Goal: Information Seeking & Learning: Learn about a topic

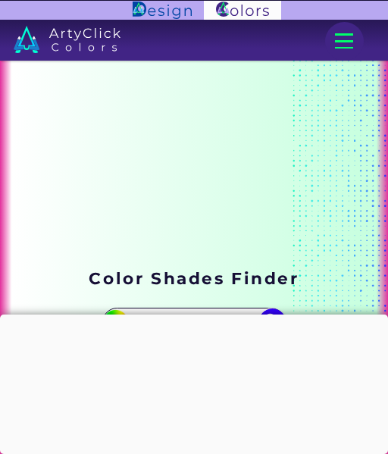
click at [201, 314] on div at bounding box center [194, 314] width 388 height 0
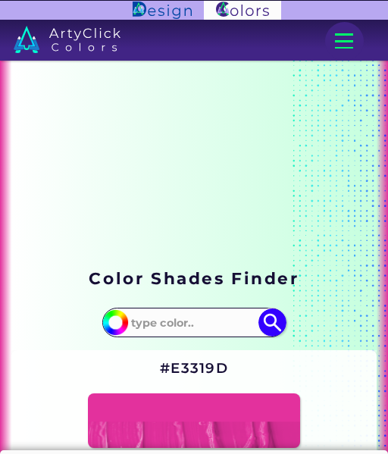
click at [151, 316] on input at bounding box center [194, 322] width 136 height 25
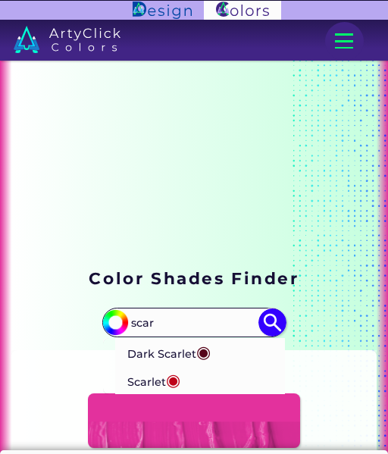
type input "scar"
click at [187, 349] on p "Dark Scarlet ◉" at bounding box center [168, 352] width 83 height 28
type input "#560319"
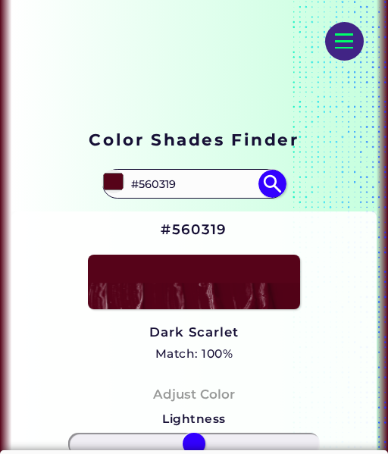
scroll to position [151, 0]
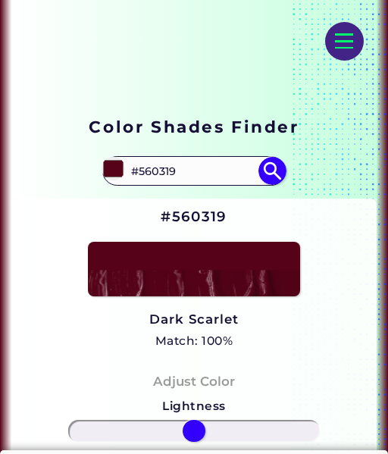
click at [205, 170] on input "#560319" at bounding box center [194, 170] width 136 height 25
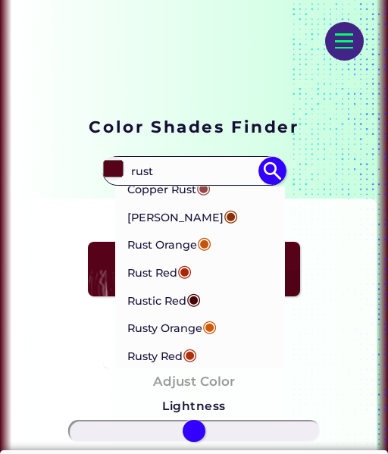
scroll to position [0, 0]
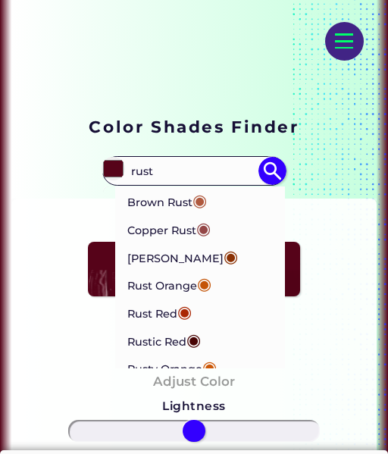
type input "rust"
click at [209, 253] on li "[PERSON_NAME] ◉" at bounding box center [200, 256] width 170 height 28
type input "#8b3103"
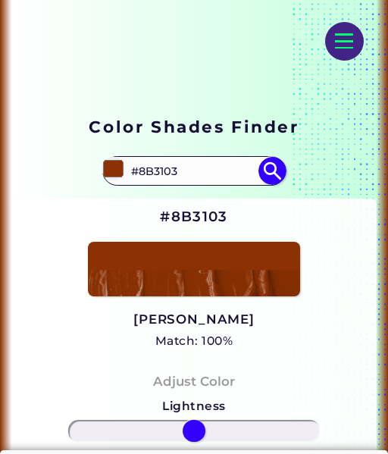
click at [170, 181] on input "#8B3103" at bounding box center [194, 170] width 136 height 25
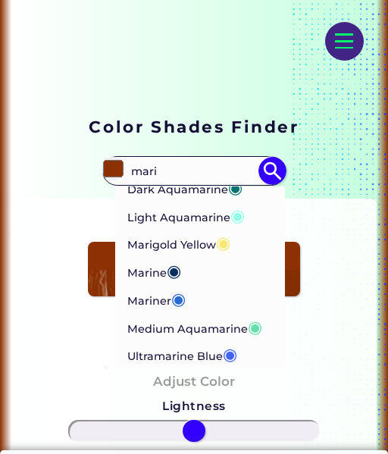
scroll to position [161, 0]
type input "mari"
click at [233, 230] on li "Marigold Yellow ◉" at bounding box center [200, 243] width 170 height 28
type input "#fbe870"
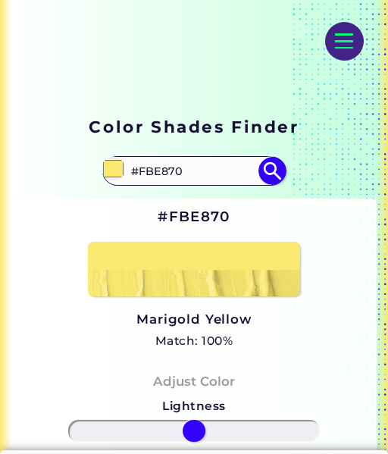
click at [155, 170] on input "#FBE870" at bounding box center [194, 170] width 136 height 25
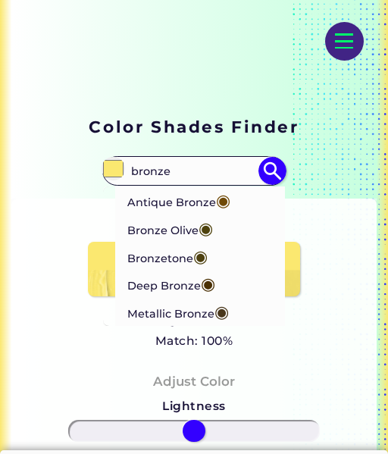
type input "bronze"
click at [229, 204] on span "◉" at bounding box center [223, 200] width 14 height 20
type input "#704a07"
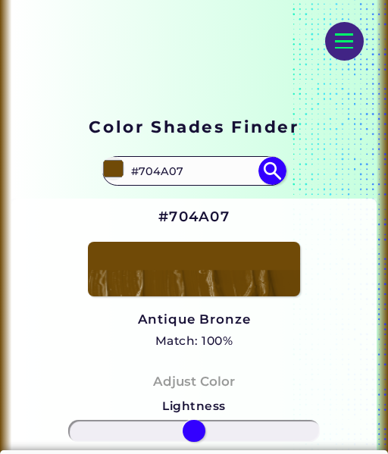
click at [187, 168] on input "#704A07" at bounding box center [194, 170] width 136 height 25
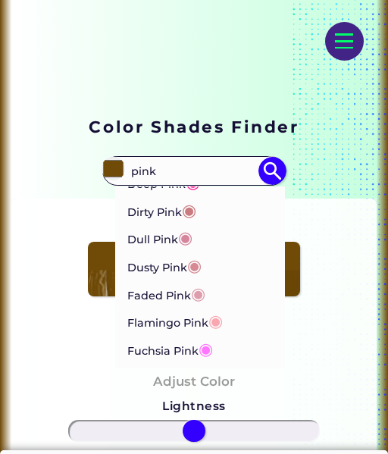
scroll to position [526, 0]
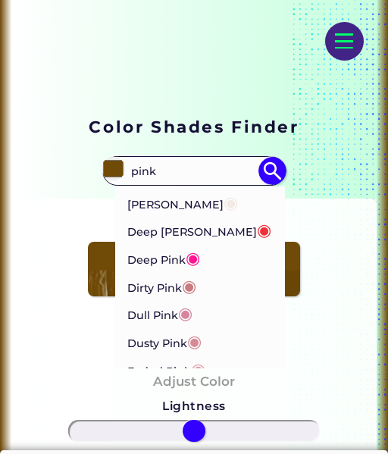
type input "pink"
click at [154, 234] on p "Deep [PERSON_NAME] ◉" at bounding box center [199, 230] width 144 height 28
type input "#ef3038"
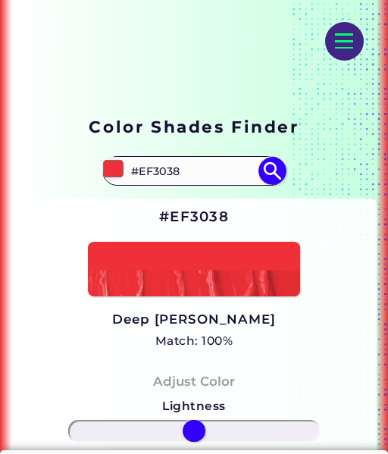
click at [194, 170] on input "#EF3038" at bounding box center [194, 170] width 136 height 25
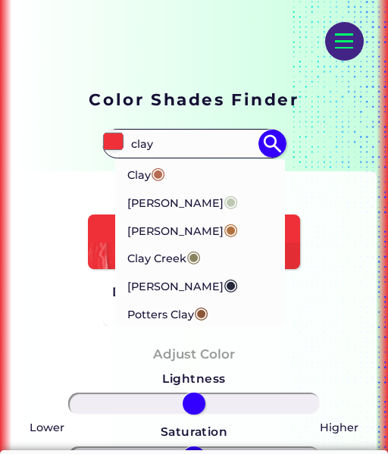
scroll to position [151, 0]
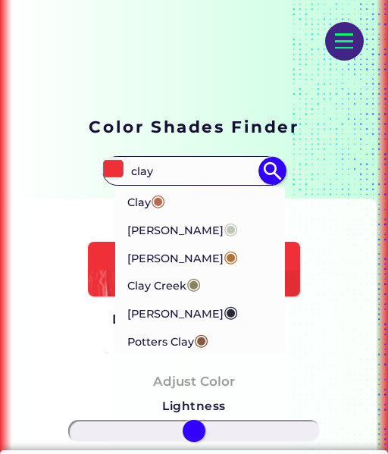
type input "clay"
click at [198, 203] on li "Clay ◉" at bounding box center [200, 200] width 170 height 28
type input "#b66a50"
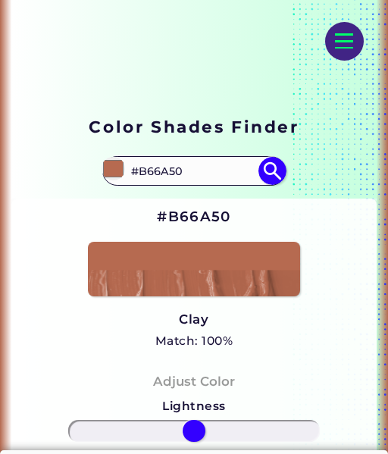
click at [201, 173] on input "#B66A50" at bounding box center [194, 170] width 136 height 25
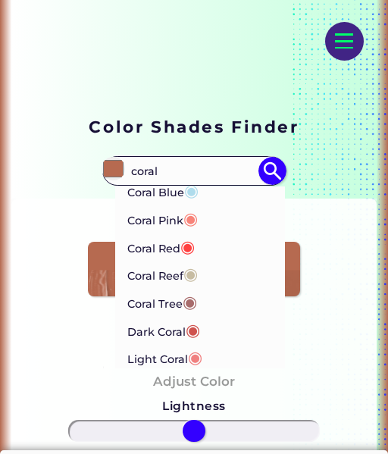
scroll to position [13, 0]
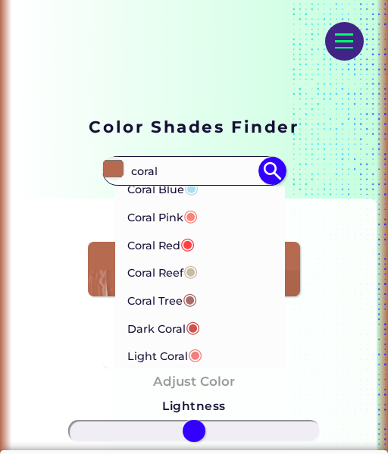
type input "coral"
click at [172, 268] on p "Coral Reef ◉" at bounding box center [162, 271] width 70 height 28
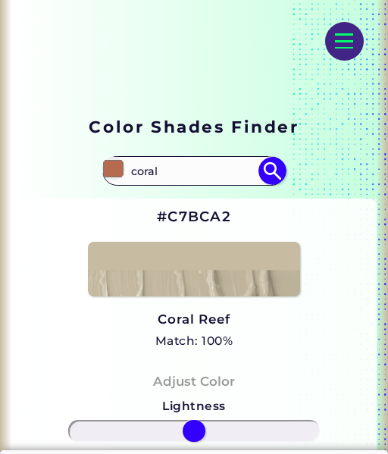
type input "#c7bca2"
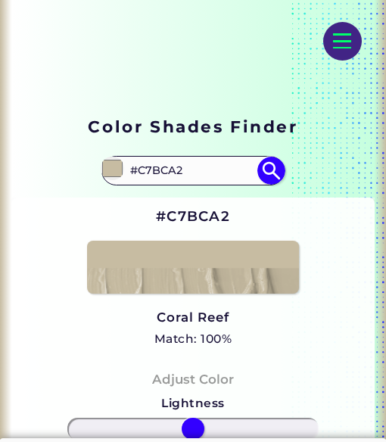
click at [172, 168] on input "#C7BCA2" at bounding box center [193, 170] width 136 height 25
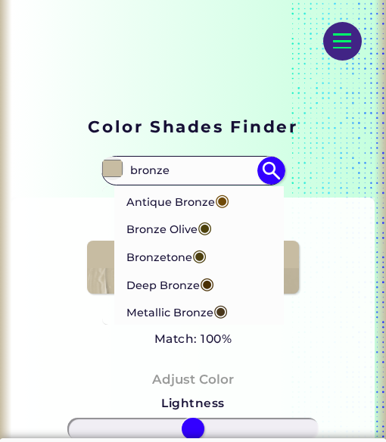
type input "bronze"
click at [184, 195] on p "Antique Bronze ◉" at bounding box center [177, 200] width 103 height 28
type input "#704a07"
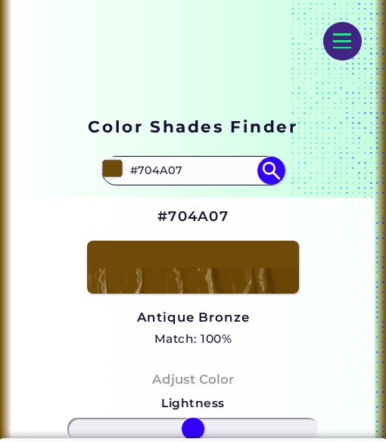
click at [184, 170] on input "#704A07" at bounding box center [193, 170] width 136 height 25
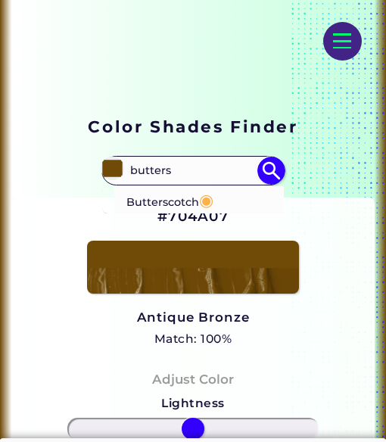
type input "butters"
click at [189, 191] on p "Butterscotch ◉" at bounding box center [169, 200] width 87 height 28
type input "#fdb147"
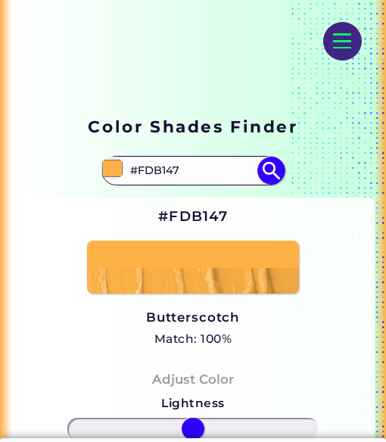
click at [234, 172] on input "#FDB147" at bounding box center [193, 170] width 136 height 25
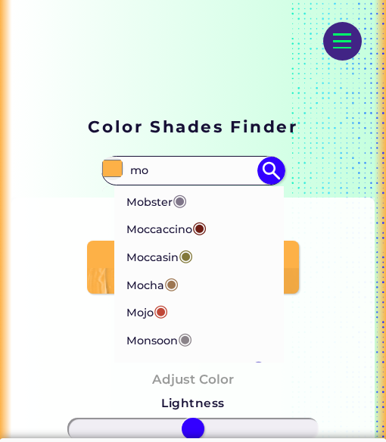
type input "mo"
click at [168, 280] on span "◉" at bounding box center [171, 283] width 14 height 20
type input "#9d7651"
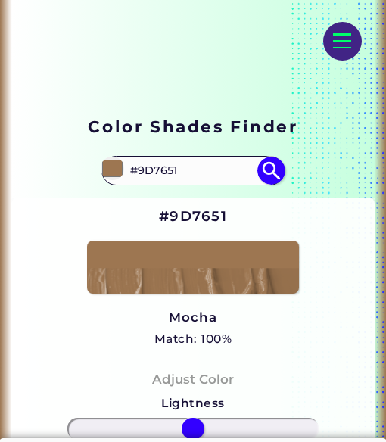
click at [158, 170] on input "#9D7651" at bounding box center [193, 170] width 136 height 25
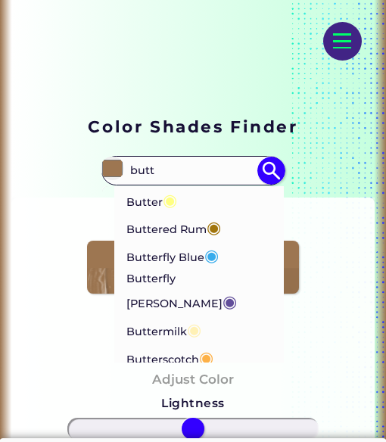
type input "butt"
click at [164, 345] on p "Butterscotch ◉" at bounding box center [169, 358] width 87 height 28
type input "#fdb147"
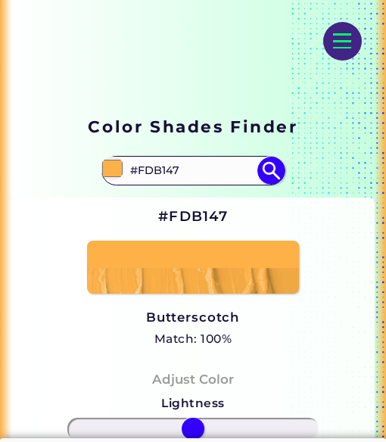
click at [171, 167] on input "#FDB147" at bounding box center [193, 170] width 136 height 25
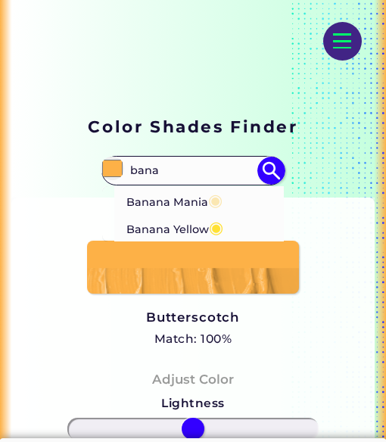
type input "bana"
click at [154, 230] on p "Banana Yellow ◉" at bounding box center [174, 228] width 97 height 28
type input "#ffe135"
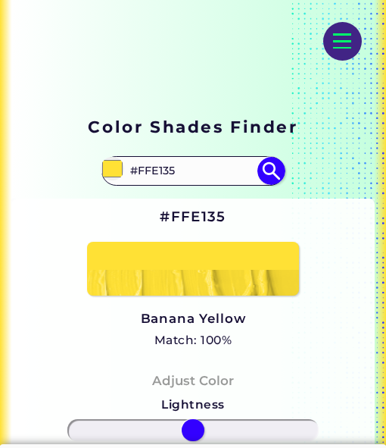
click at [183, 178] on input "#FFE135" at bounding box center [193, 170] width 136 height 25
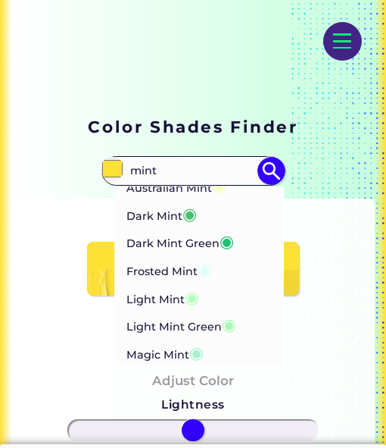
scroll to position [6, 0]
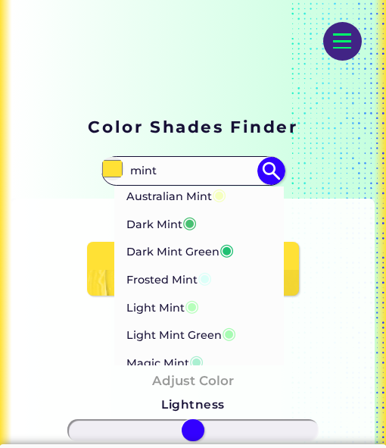
type input "mint"
click at [181, 249] on p "Dark Mint Green ◉" at bounding box center [180, 250] width 108 height 28
type input "#20c073"
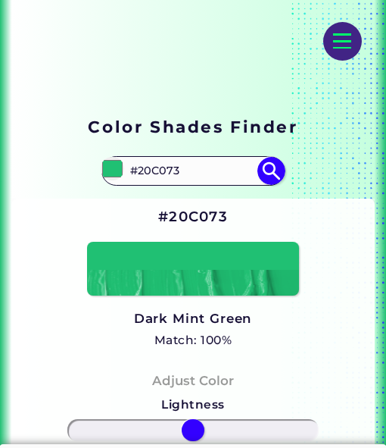
click at [152, 163] on input "#20C073" at bounding box center [193, 170] width 136 height 25
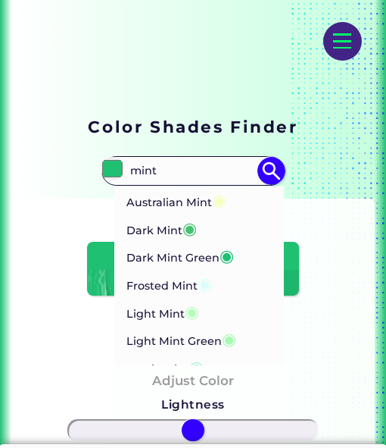
type input "mint"
click at [151, 238] on p "Dark Mint ◉" at bounding box center [161, 228] width 70 height 28
type input "#48c072"
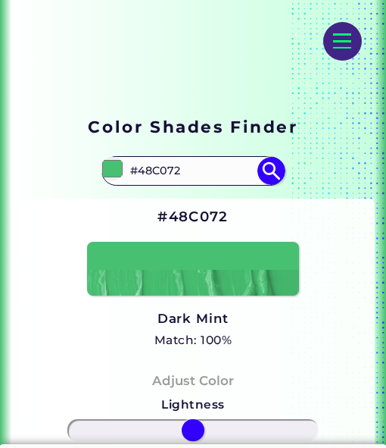
click at [165, 182] on input "#48C072" at bounding box center [193, 170] width 136 height 25
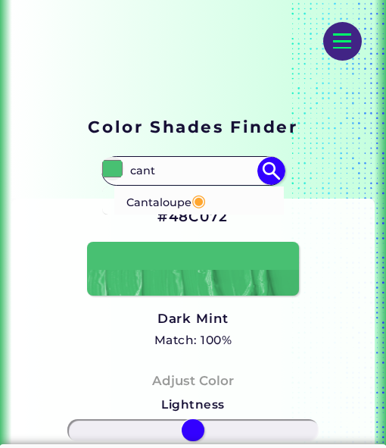
type input "cant"
click at [183, 199] on p "Cantaloupe ◉" at bounding box center [166, 200] width 80 height 28
type input "#ffa62f"
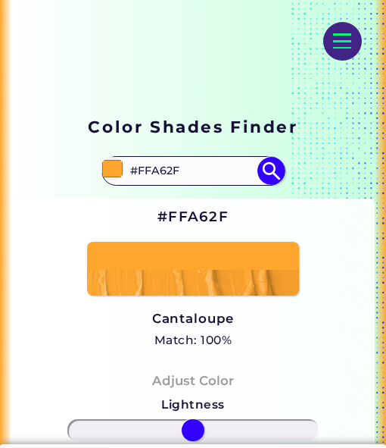
click at [168, 164] on input "#FFA62F" at bounding box center [193, 170] width 136 height 25
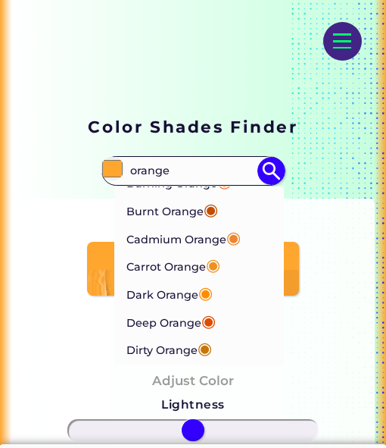
scroll to position [158, 0]
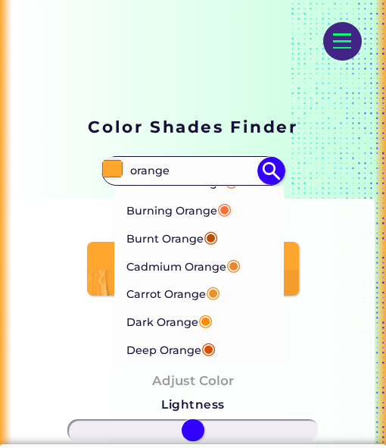
type input "orange"
click at [181, 295] on p "Carrot Orange ◉" at bounding box center [173, 292] width 94 height 28
type input "#ed9121"
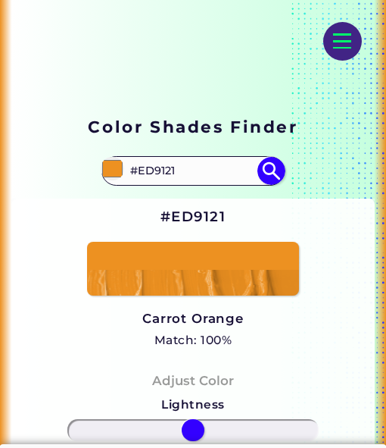
click at [189, 173] on input "#ED9121" at bounding box center [193, 170] width 136 height 25
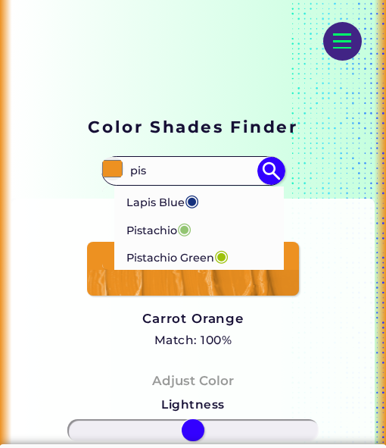
type input "pis"
click at [197, 227] on li "Pistachio ◉" at bounding box center [199, 228] width 170 height 28
type input "#93c572"
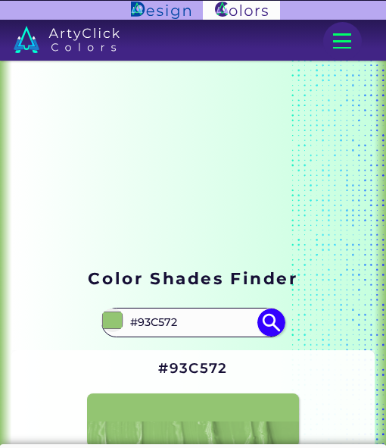
click at [183, 323] on input "#93C572" at bounding box center [193, 322] width 136 height 25
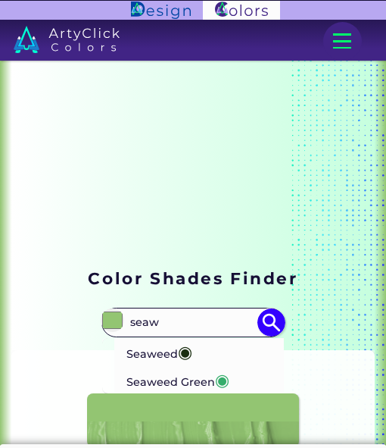
type input "seaw"
click at [228, 350] on li "Seaweed ◉" at bounding box center [199, 352] width 170 height 28
type input "#1b2f11"
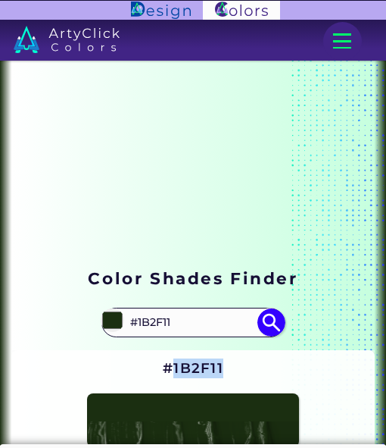
drag, startPoint x: 236, startPoint y: 368, endPoint x: 171, endPoint y: 361, distance: 64.8
click at [171, 361] on div "#1B2F11 Seaweed Match: 100% Hue" at bounding box center [192, 429] width 363 height 158
click at [176, 320] on input "#1B2F11" at bounding box center [193, 322] width 136 height 25
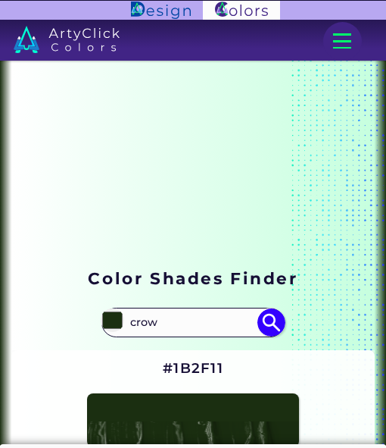
drag, startPoint x: 182, startPoint y: 325, endPoint x: 194, endPoint y: 329, distance: 12.9
click at [194, 329] on input "crow" at bounding box center [193, 322] width 136 height 25
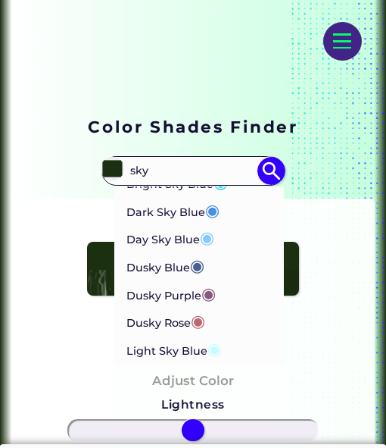
scroll to position [168, 0]
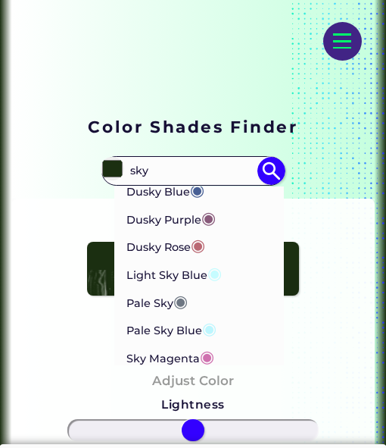
type input "sky"
click at [180, 301] on span "◉" at bounding box center [180, 301] width 14 height 20
type input "#6e7783"
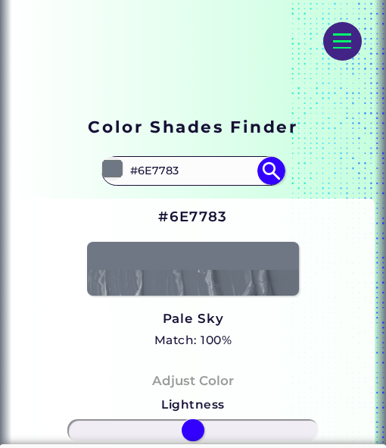
click at [189, 164] on input "#6E7783" at bounding box center [193, 170] width 136 height 25
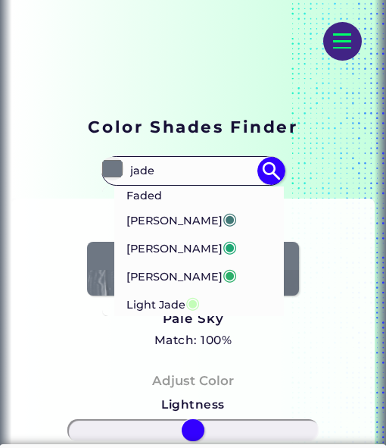
type input "jade"
click at [179, 233] on li "Jade ◉" at bounding box center [199, 247] width 170 height 28
type input "#1fa774"
type input "#1FA774"
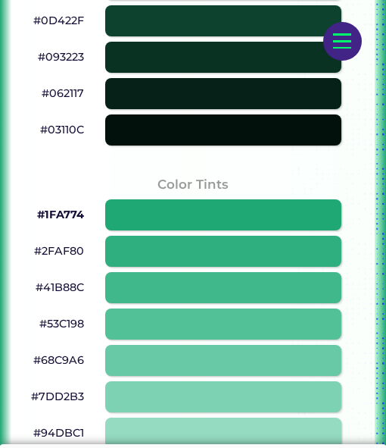
scroll to position [1060, 0]
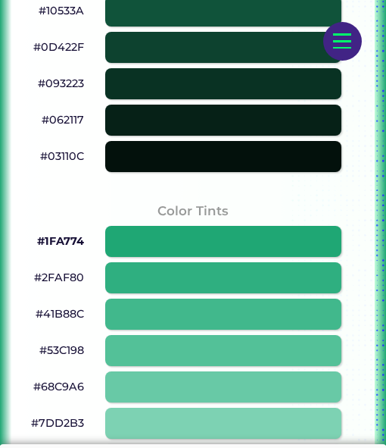
click at [224, 155] on div at bounding box center [223, 156] width 236 height 31
type input "#03110c"
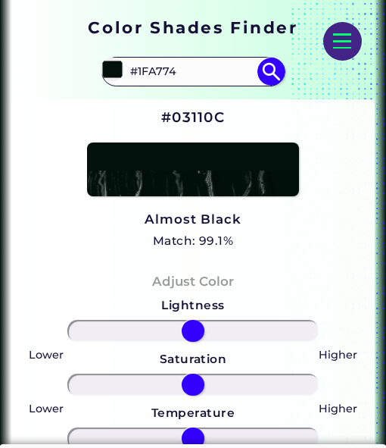
scroll to position [227, 0]
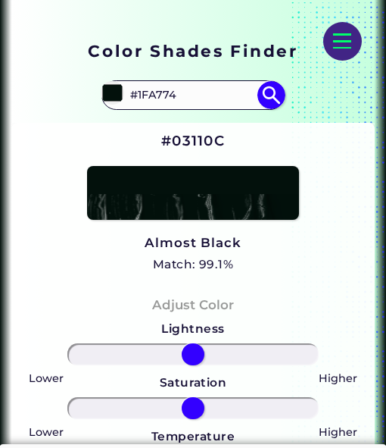
click at [165, 102] on input "#1FA774" at bounding box center [193, 95] width 136 height 25
click at [188, 102] on input "pebble" at bounding box center [193, 95] width 136 height 25
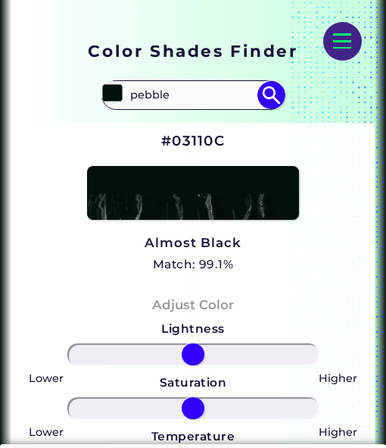
click at [188, 102] on input "pebble" at bounding box center [193, 95] width 136 height 25
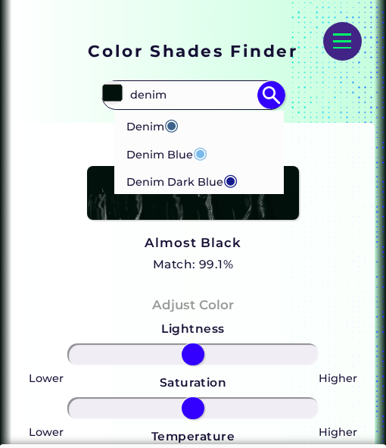
type input "denim"
click at [218, 114] on li "Denim ◉" at bounding box center [199, 125] width 170 height 28
type input "#3b638c"
type input "#3B638C"
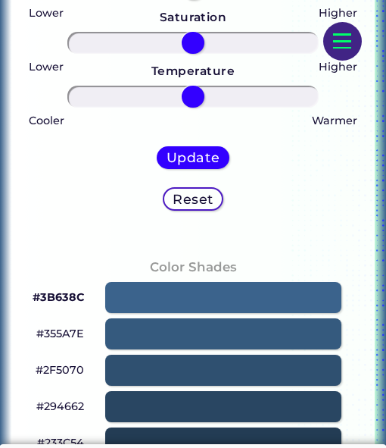
scroll to position [833, 0]
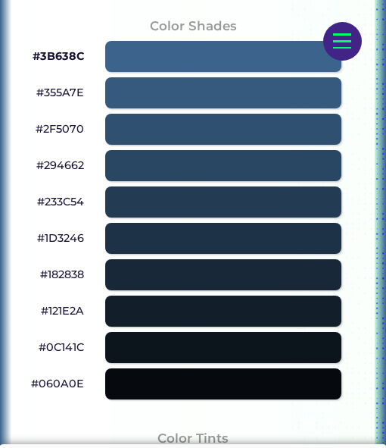
click at [201, 341] on div at bounding box center [223, 347] width 236 height 31
type input "#0c141c"
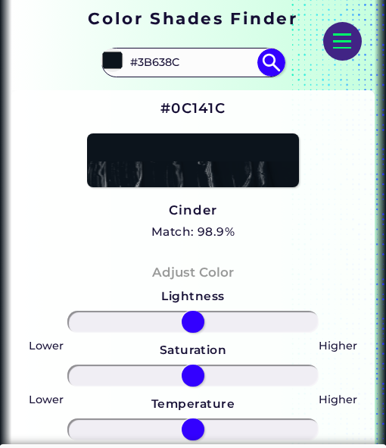
scroll to position [151, 0]
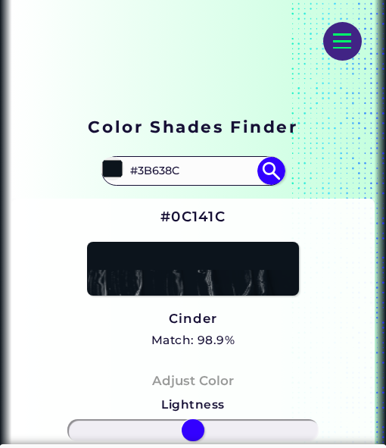
click at [161, 171] on input "#3B638C" at bounding box center [193, 170] width 136 height 25
drag, startPoint x: 158, startPoint y: 186, endPoint x: 157, endPoint y: 173, distance: 12.9
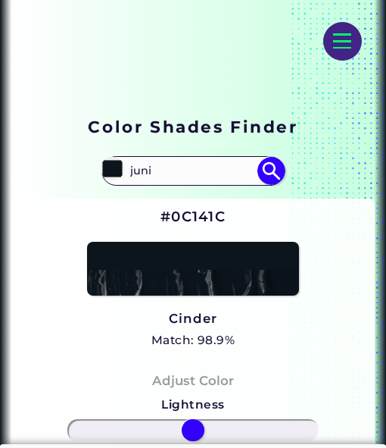
click at [157, 173] on input "juni" at bounding box center [193, 170] width 136 height 25
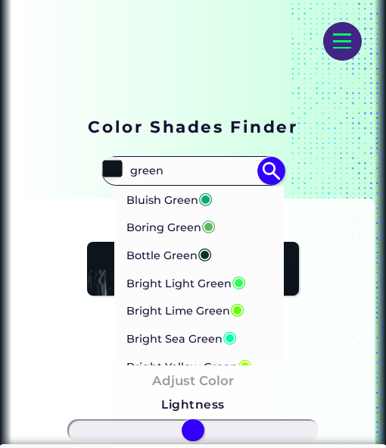
scroll to position [530, 0]
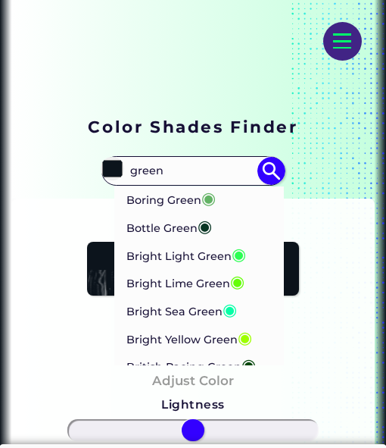
type input "green"
click at [181, 240] on p "Bottle Green ◉" at bounding box center [169, 226] width 86 height 28
type input "#093624"
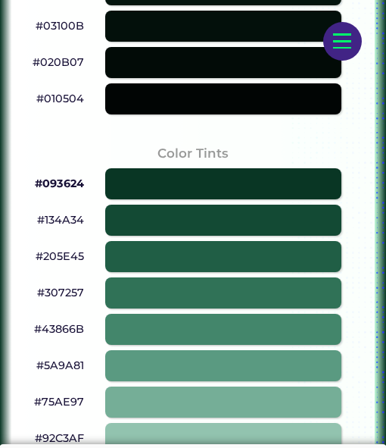
scroll to position [1212, 0]
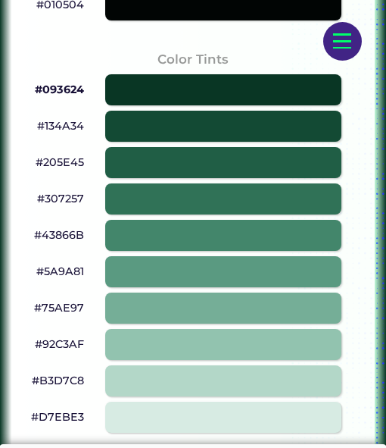
click at [226, 279] on div at bounding box center [223, 271] width 236 height 31
type input "#5a9a81"
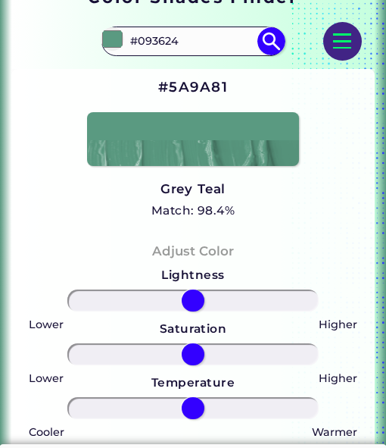
scroll to position [227, 0]
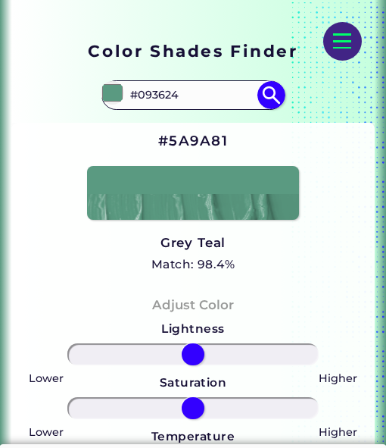
click at [171, 94] on input "#093624" at bounding box center [193, 95] width 136 height 25
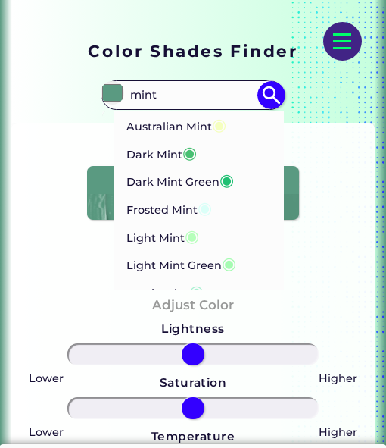
type input "mint"
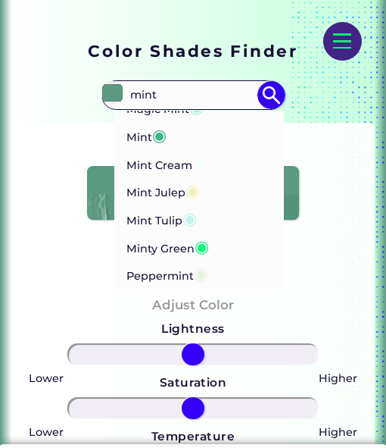
scroll to position [158, 0]
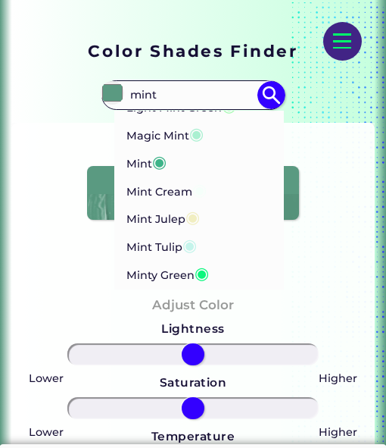
click at [164, 161] on span "◉" at bounding box center [159, 161] width 14 height 20
type input "#3eb489"
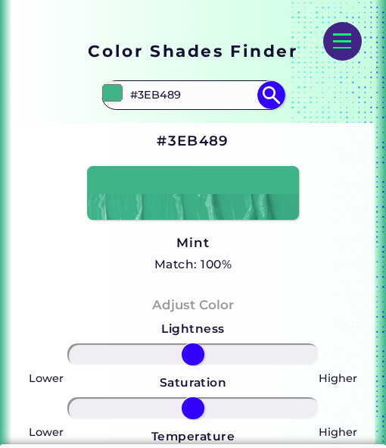
click at [169, 86] on input "#3EB489" at bounding box center [193, 95] width 136 height 25
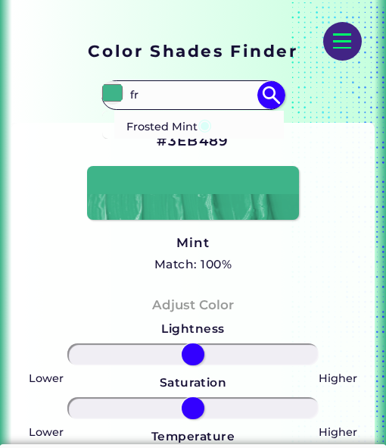
type input "f"
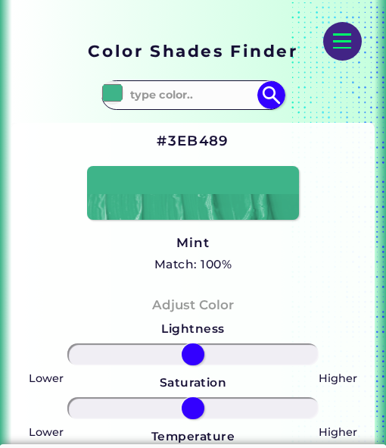
click at [194, 89] on input at bounding box center [193, 95] width 136 height 25
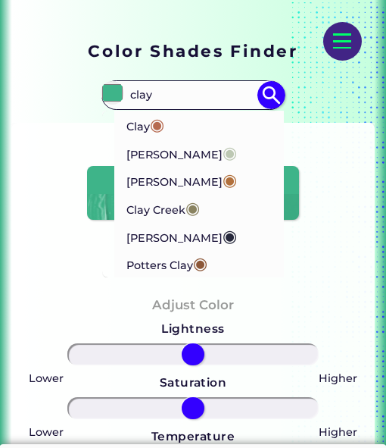
type input "clay"
click at [151, 115] on p "Clay ◉" at bounding box center [145, 125] width 38 height 28
type input "#b66a50"
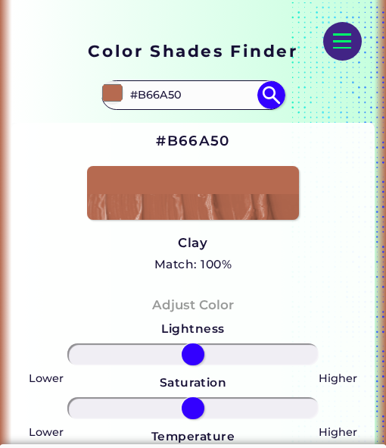
click at [180, 96] on input "#B66A50" at bounding box center [193, 95] width 136 height 25
click at [189, 98] on input "cool lime" at bounding box center [193, 95] width 136 height 25
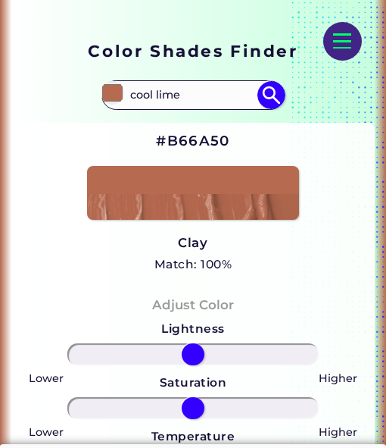
click at [189, 98] on input "cool lime" at bounding box center [193, 95] width 136 height 25
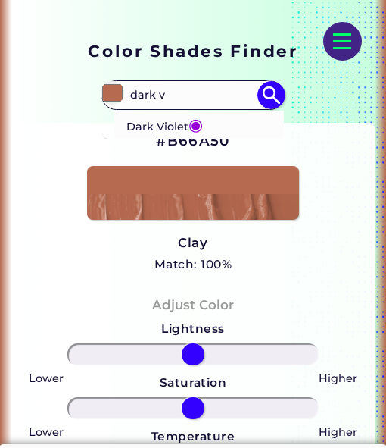
type input "dark v"
click at [211, 130] on li "Dark Violet ◉" at bounding box center [199, 125] width 170 height 28
type input "#9400d3"
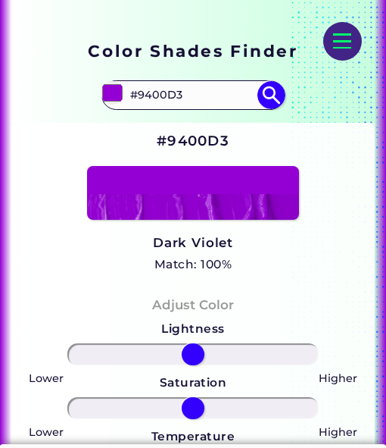
click at [166, 98] on input "#9400D3" at bounding box center [193, 95] width 136 height 25
click at [167, 92] on input "cool med" at bounding box center [193, 95] width 136 height 25
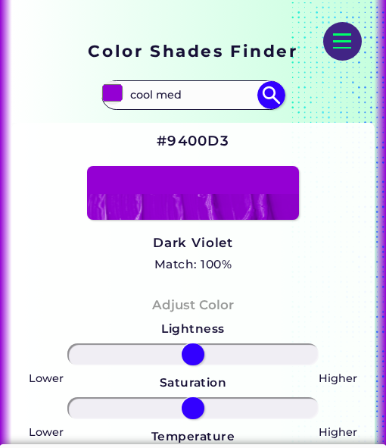
click at [167, 92] on input "cool med" at bounding box center [193, 95] width 136 height 25
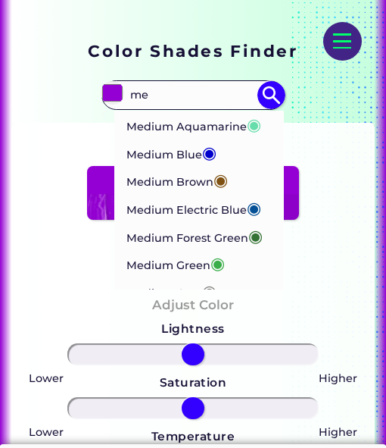
click at [176, 86] on input "me" at bounding box center [193, 95] width 136 height 25
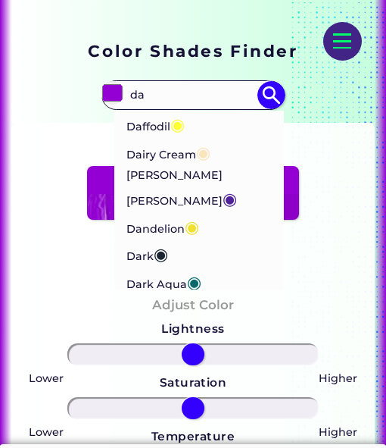
type input "da"
click at [195, 217] on span "◉" at bounding box center [192, 227] width 14 height 20
type input "#f0e130"
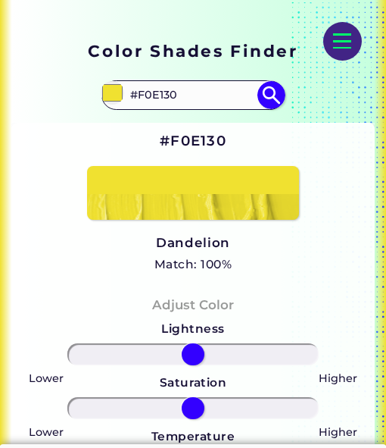
click at [166, 105] on input "#F0E130" at bounding box center [193, 95] width 136 height 25
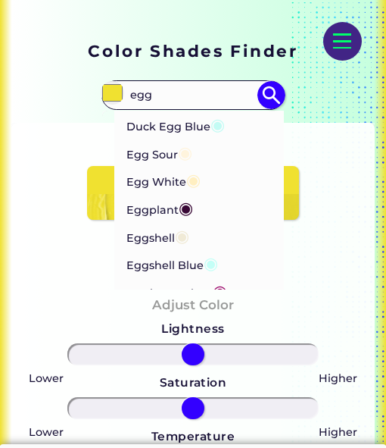
scroll to position [151, 0]
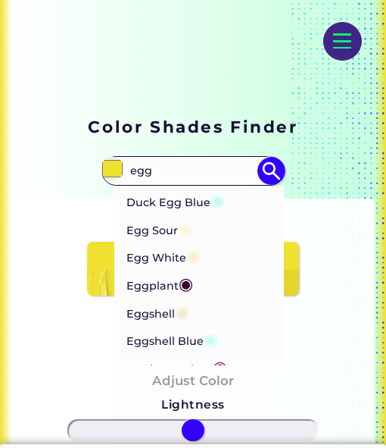
click at [164, 163] on input "egg" at bounding box center [193, 170] width 136 height 25
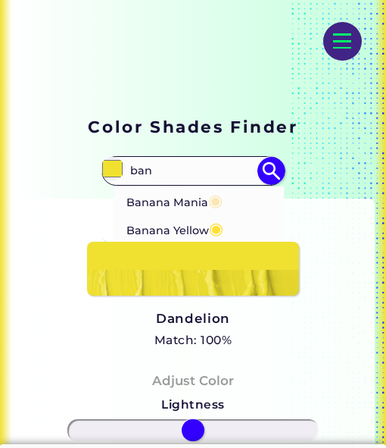
type input "ban"
click at [207, 226] on p "Banana Yellow ◉" at bounding box center [174, 228] width 97 height 28
type input "#ffe135"
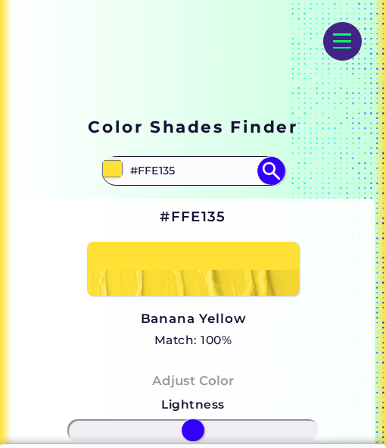
click at [220, 171] on input "#FFE135" at bounding box center [193, 170] width 136 height 25
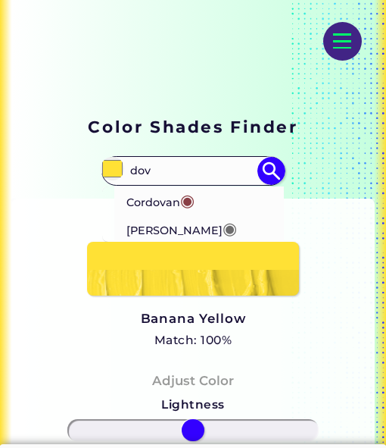
type input "dov"
click at [155, 224] on p "Dove Grey ◉" at bounding box center [181, 228] width 111 height 28
type input "#6d6c6c"
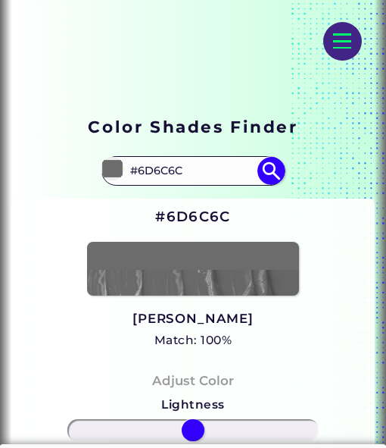
click at [189, 168] on input "#6D6C6C" at bounding box center [193, 170] width 136 height 25
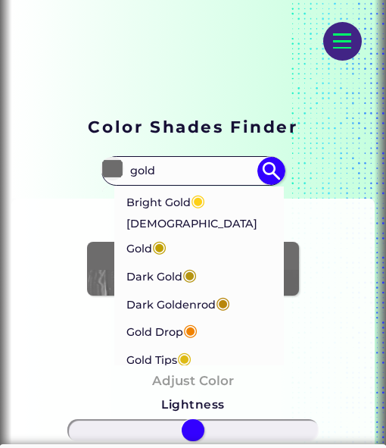
scroll to position [76, 0]
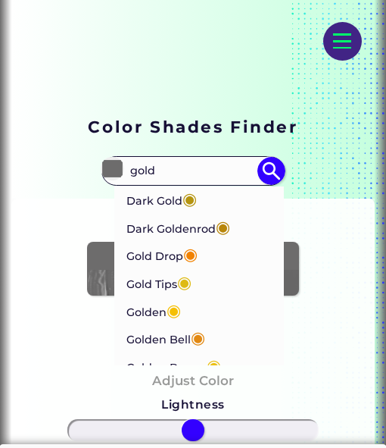
type input "gold"
click at [158, 270] on p "Gold Tips ◉" at bounding box center [158, 282] width 65 height 28
type input "#deba13"
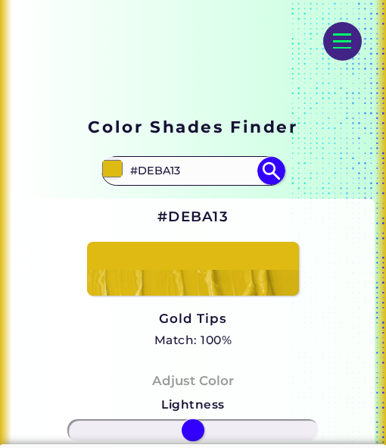
click at [164, 174] on input "#DEBA13" at bounding box center [193, 170] width 136 height 25
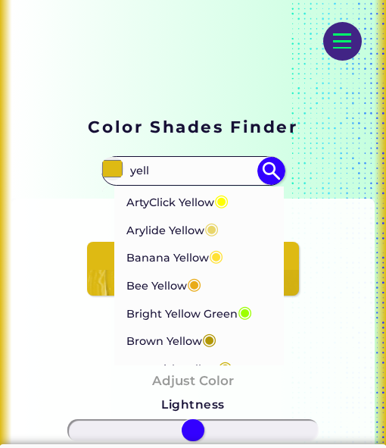
type input "yell"
click at [227, 205] on span "◉" at bounding box center [221, 200] width 14 height 20
type input "#ffff00"
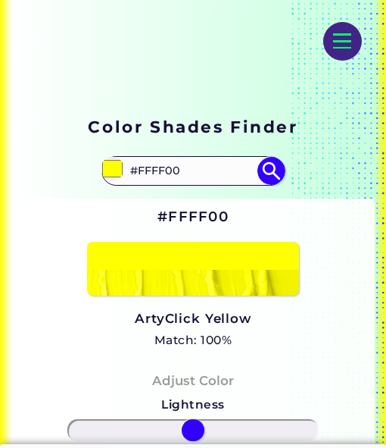
click at [167, 167] on input "#FFFF00" at bounding box center [193, 170] width 136 height 25
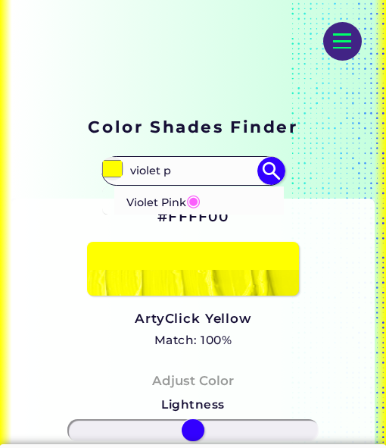
type input "violet p"
click at [173, 201] on p "Violet Pink ◉" at bounding box center [163, 200] width 74 height 28
type input "#fb5ffc"
type input "#FB5FFC"
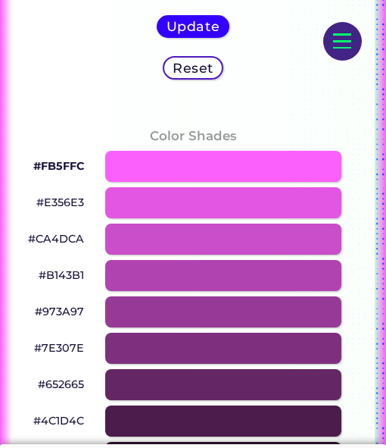
scroll to position [757, 0]
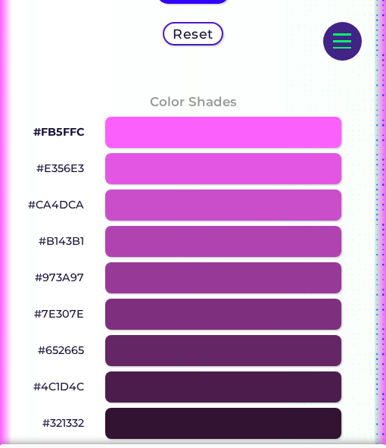
click at [234, 176] on div at bounding box center [223, 168] width 236 height 31
type input "#e356e3"
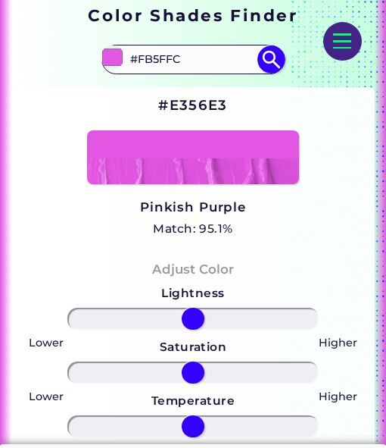
scroll to position [227, 0]
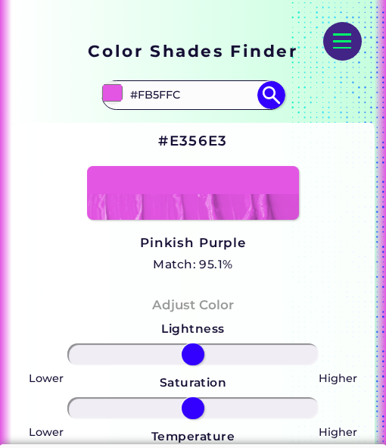
click at [162, 90] on input "#FB5FFC" at bounding box center [193, 95] width 136 height 25
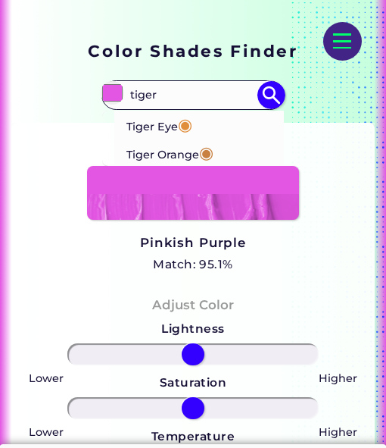
type input "tiger"
click at [172, 120] on p "Tiger Eye ◉" at bounding box center [159, 125] width 66 height 28
type input "#e08d3c"
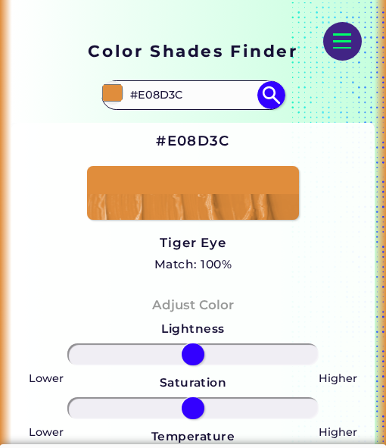
click at [155, 99] on input "#E08D3C" at bounding box center [193, 95] width 136 height 25
click at [165, 98] on input "bumbl" at bounding box center [193, 95] width 136 height 25
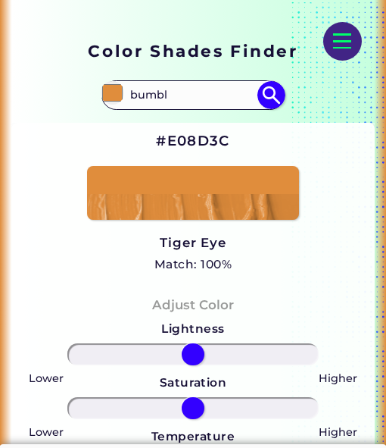
click at [165, 98] on input "bumbl" at bounding box center [193, 95] width 136 height 25
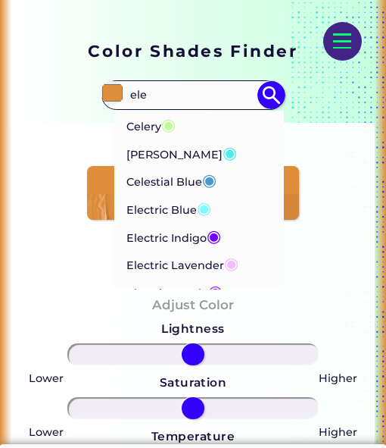
type input "ele"
click at [176, 206] on p "Electric Blue ◉" at bounding box center [168, 208] width 85 height 28
type input "#7df9ff"
type input "#7DF9FF"
